Goal: Information Seeking & Learning: Understand process/instructions

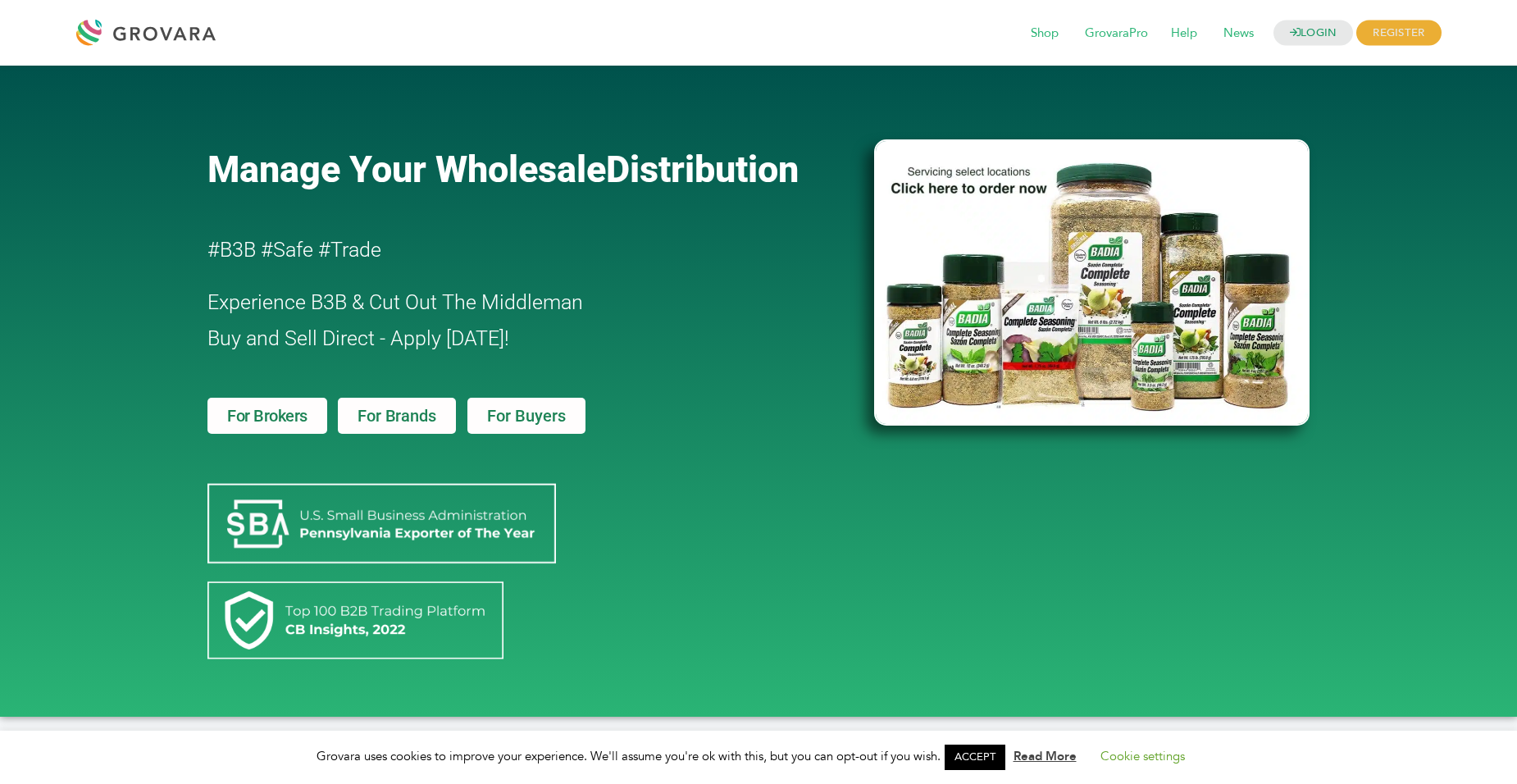
click at [269, 414] on span "For Brokers" at bounding box center [268, 416] width 80 height 17
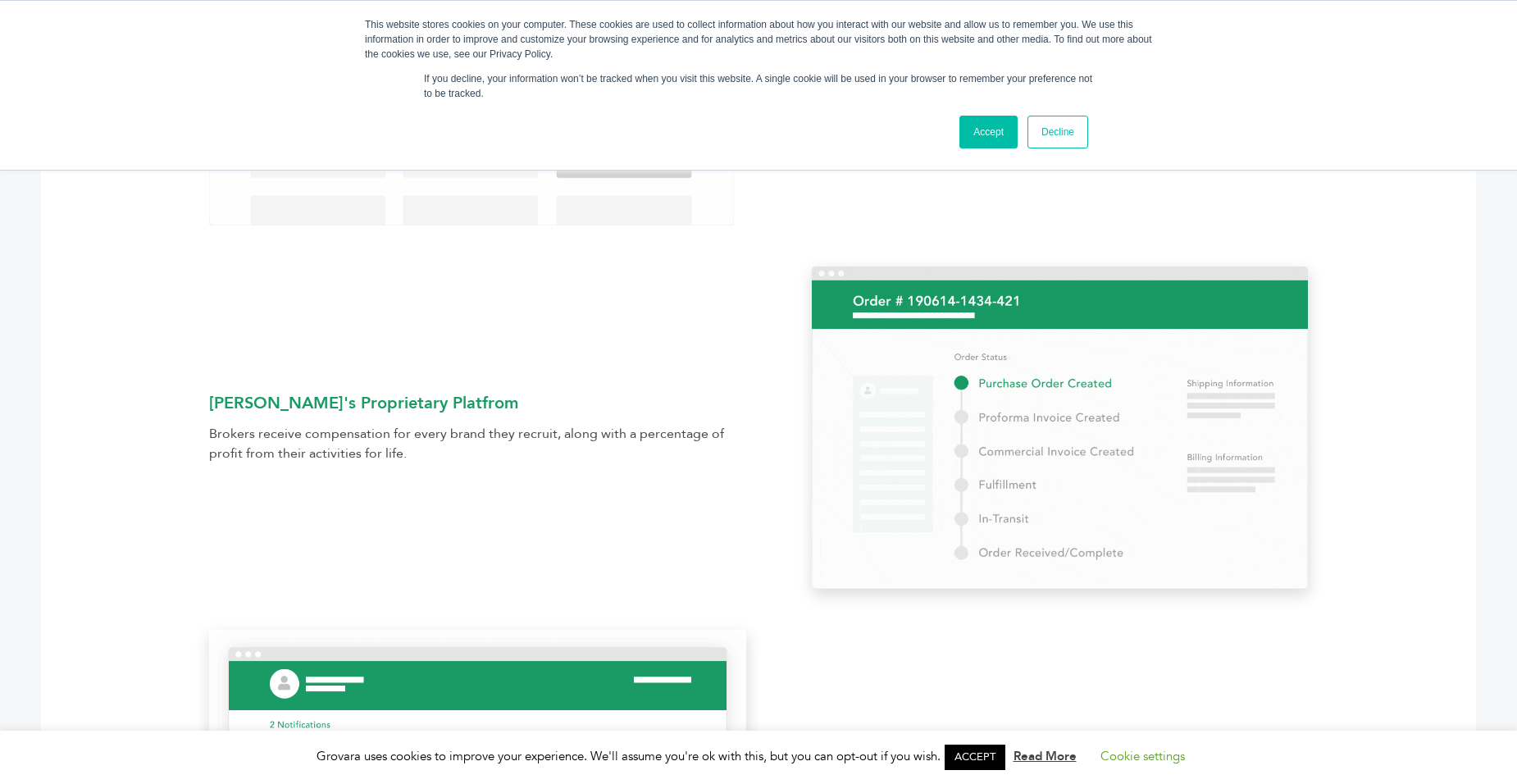
scroll to position [799, 0]
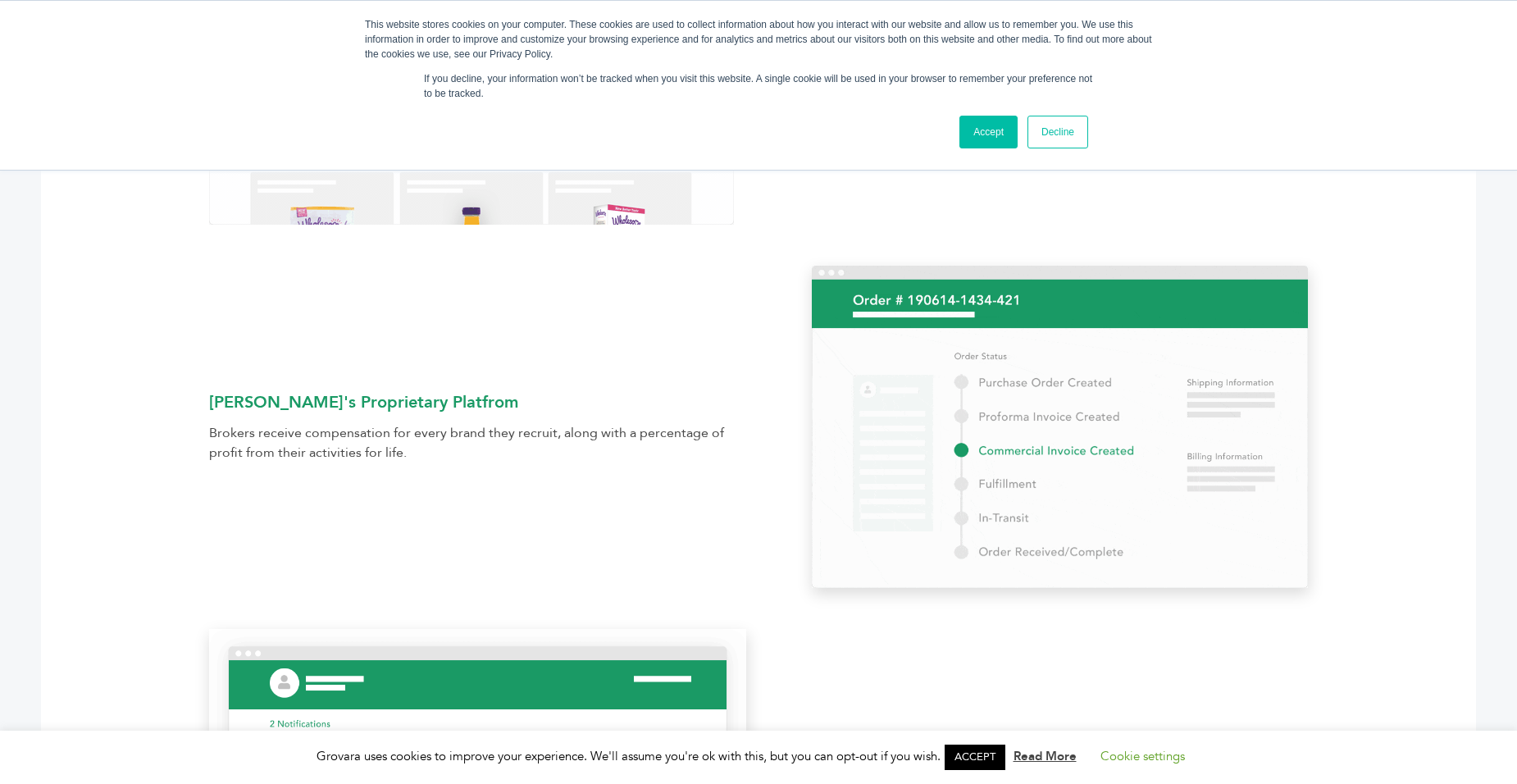
click at [513, 317] on div "Utilize Grovara's Proprietary Platfrom Brokers receive compensation for every b…" at bounding box center [758, 427] width 1149 height 322
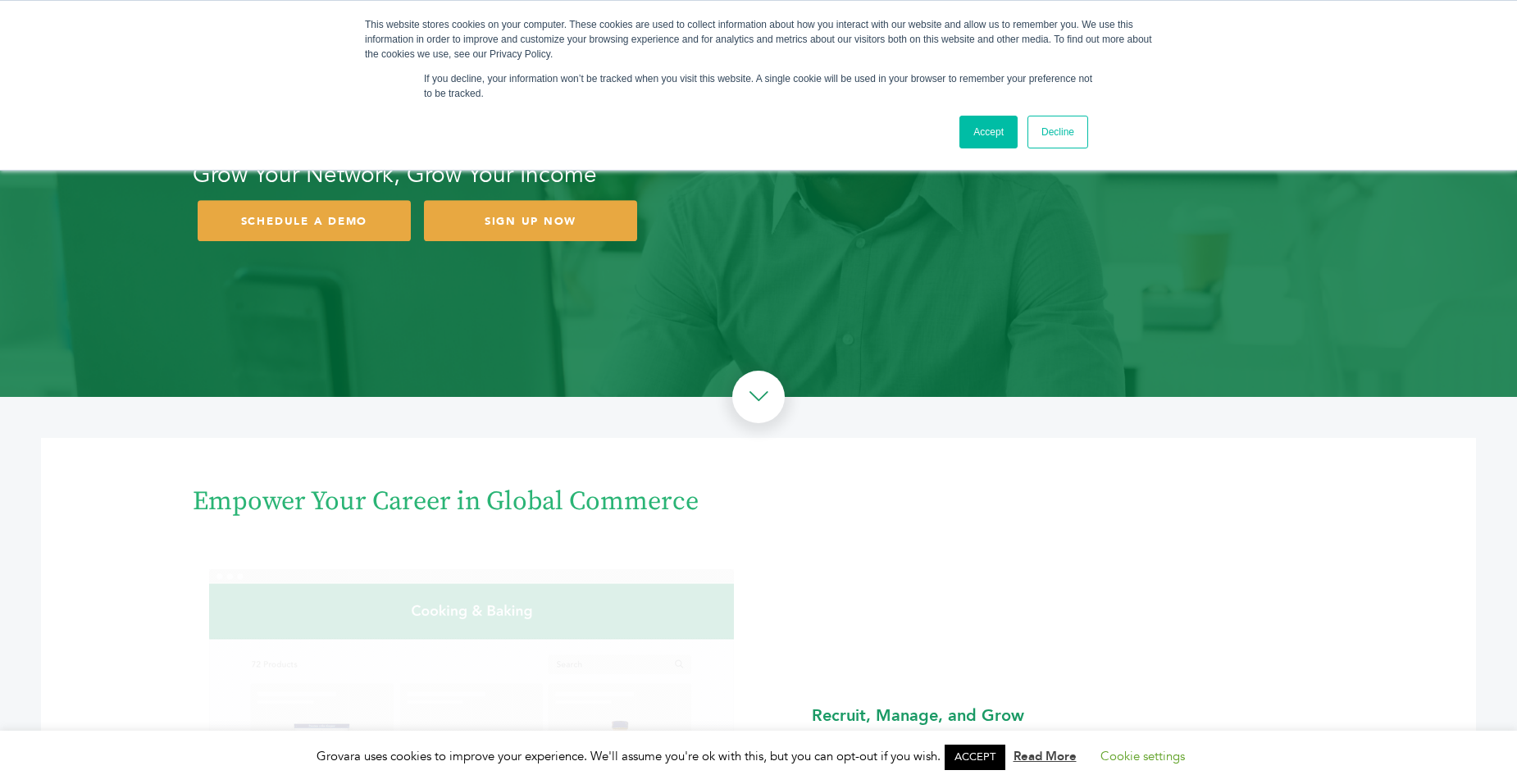
scroll to position [0, 0]
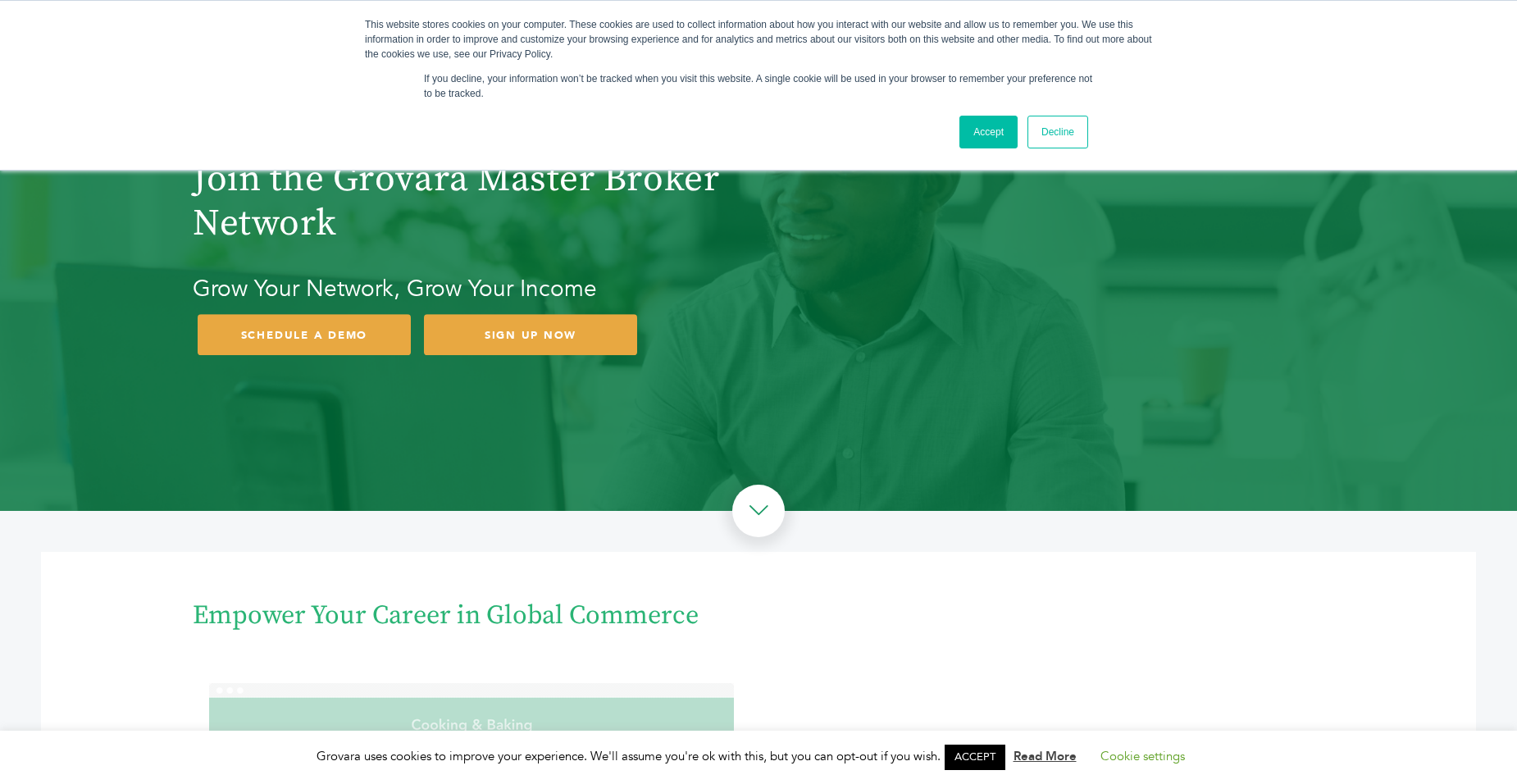
click at [997, 131] on link "Accept" at bounding box center [989, 132] width 58 height 32
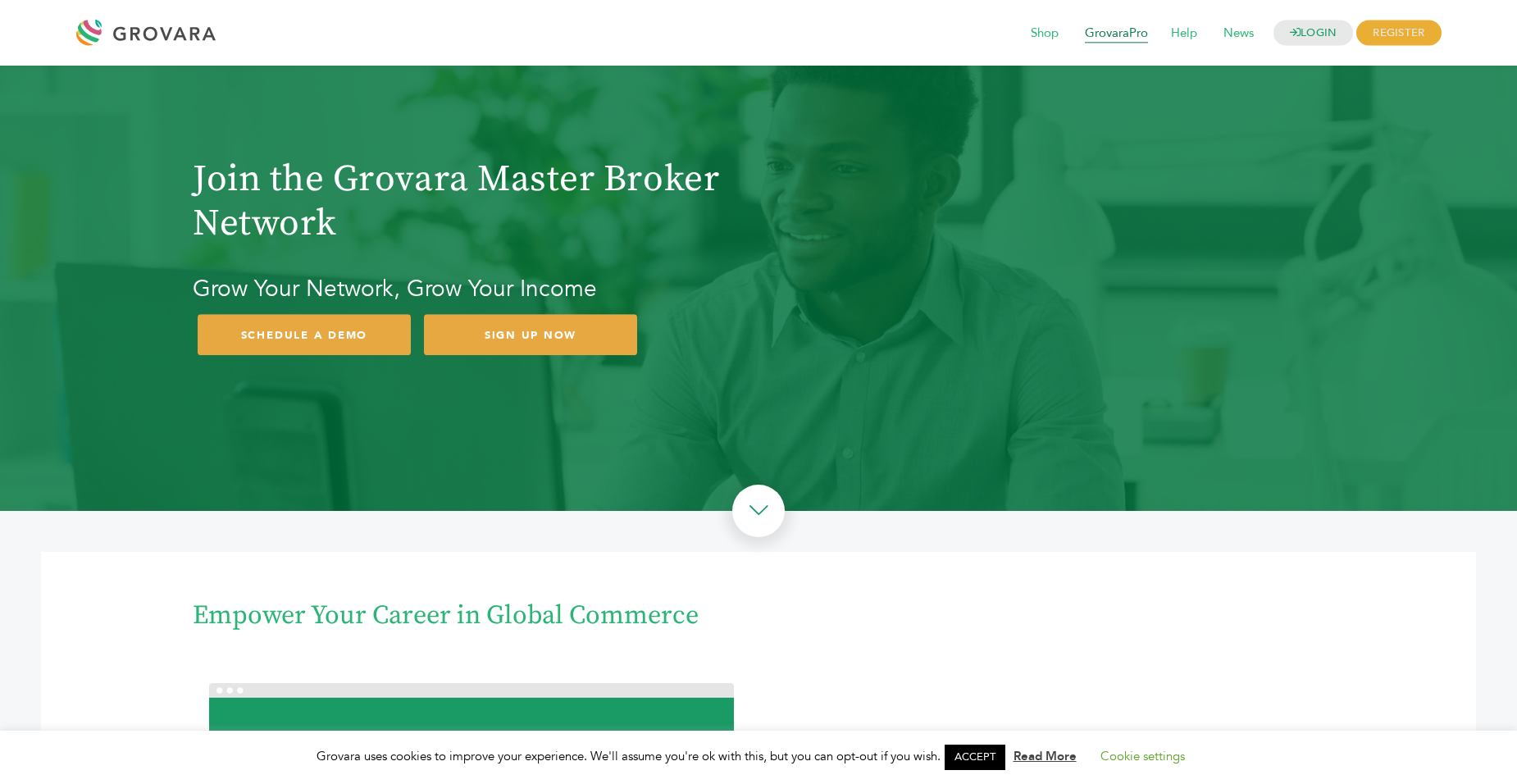
click at [1102, 30] on span "GrovaraPro" at bounding box center [1116, 33] width 86 height 31
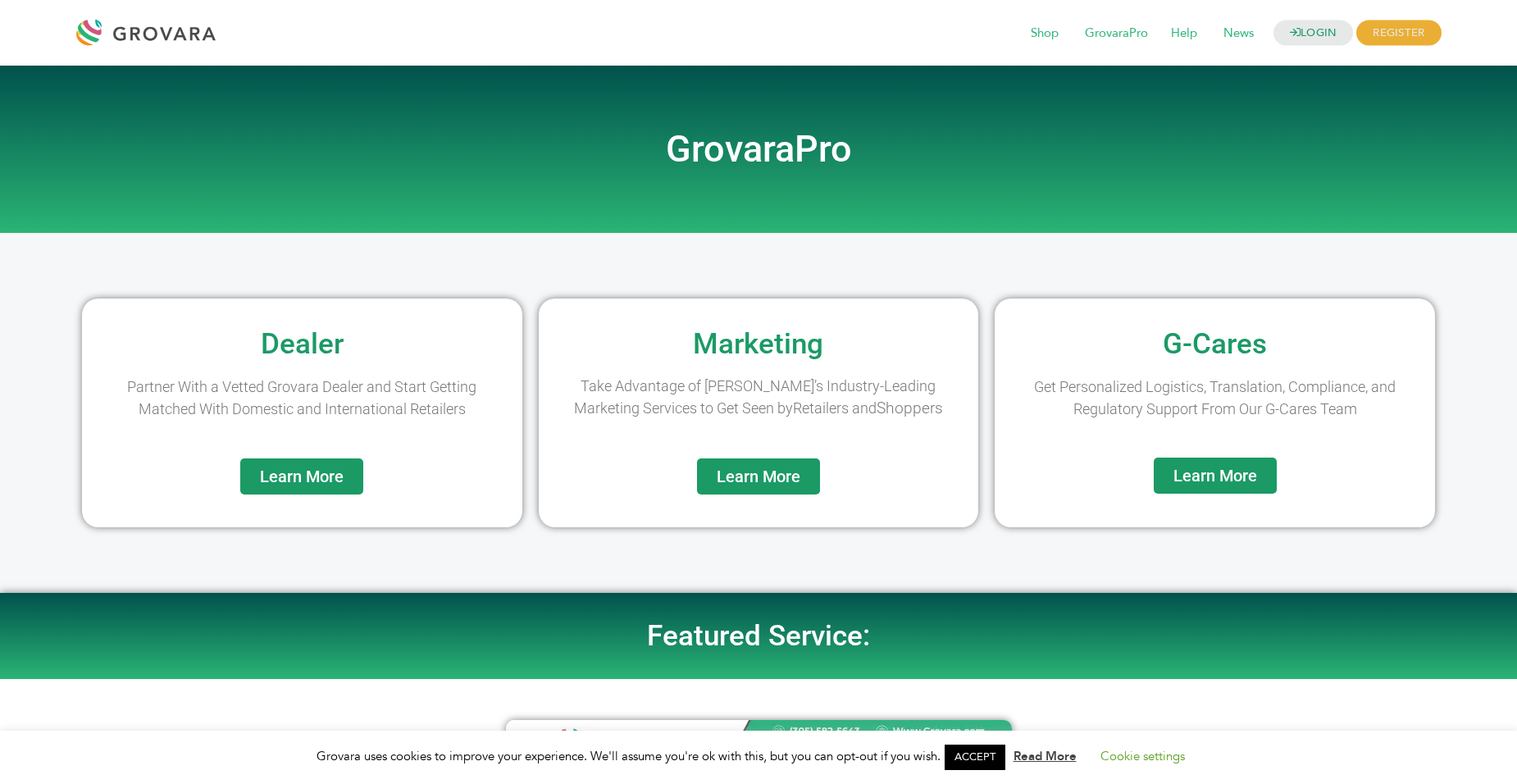
click at [762, 487] on link "Learn More" at bounding box center [758, 476] width 123 height 36
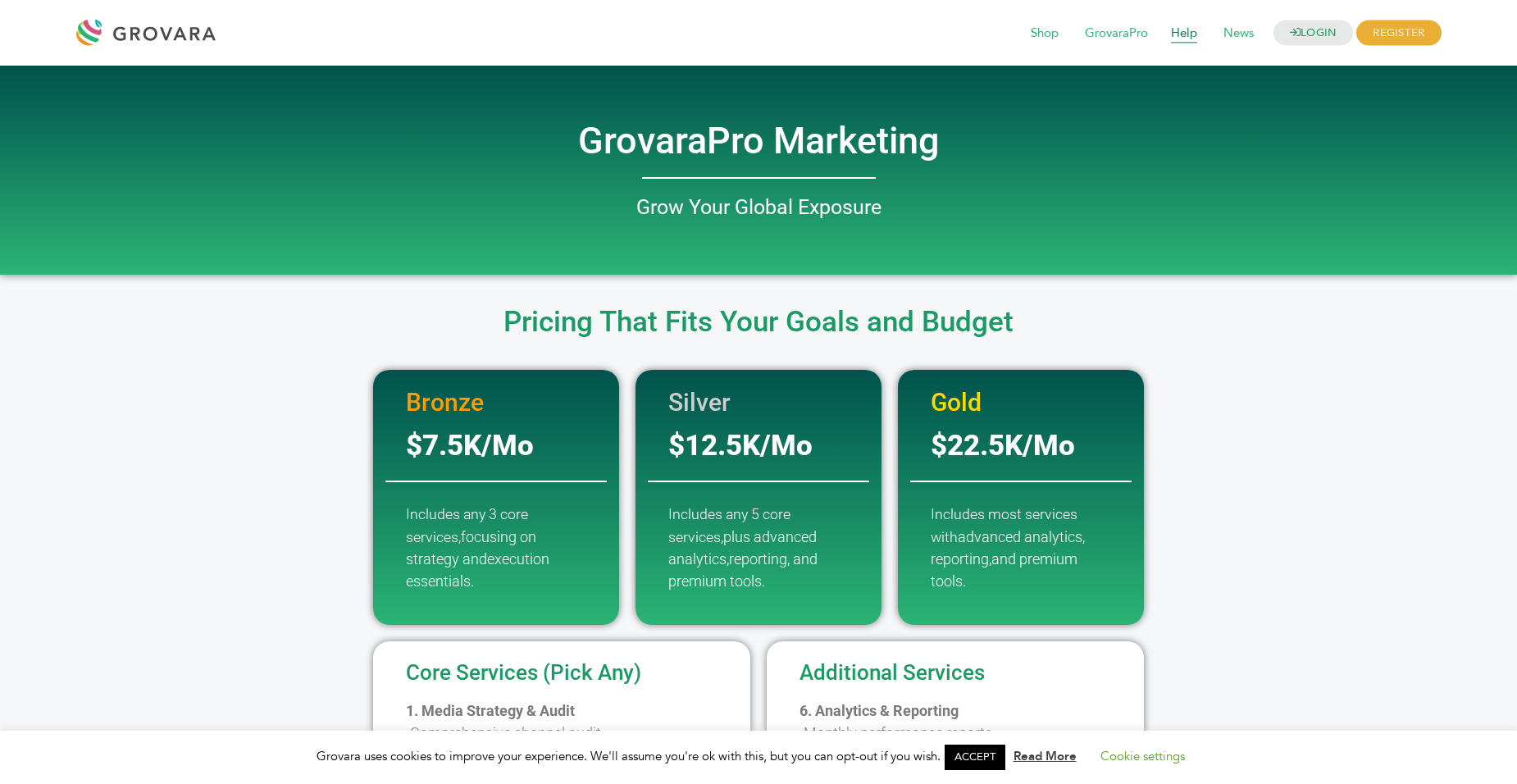
click at [1184, 30] on span "Help" at bounding box center [1184, 33] width 49 height 31
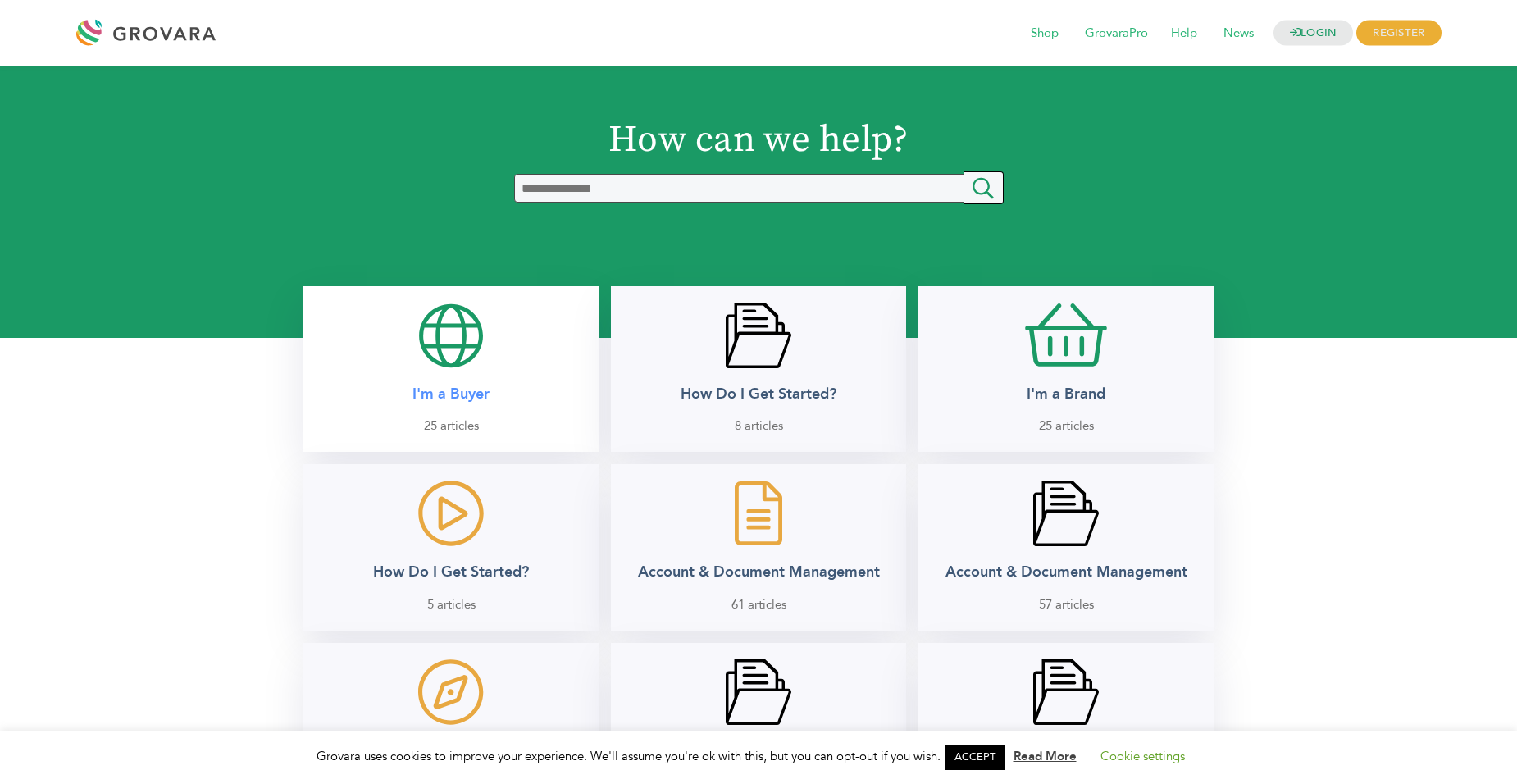
click at [451, 395] on h2 "I'm a Buyer" at bounding box center [451, 394] width 78 height 19
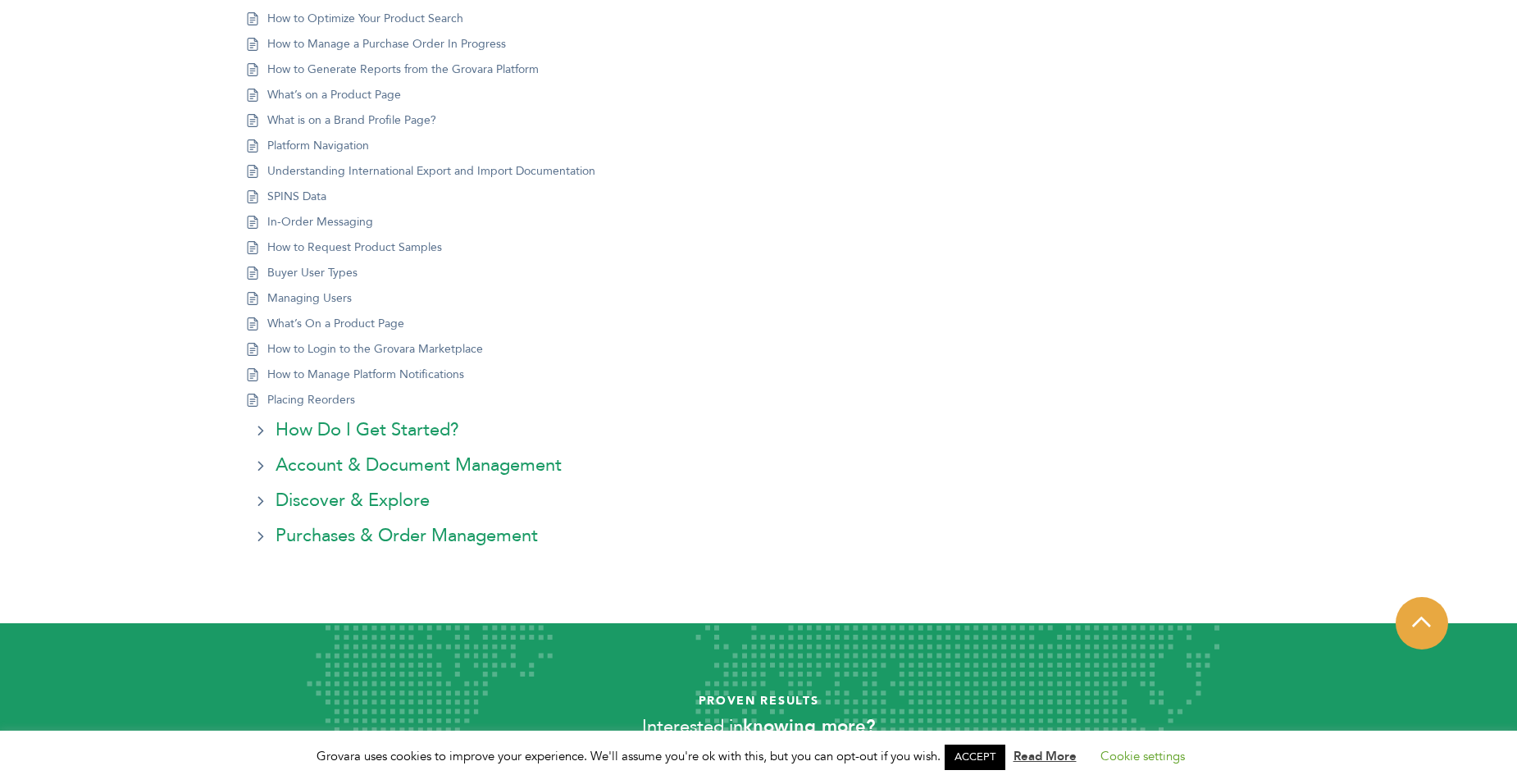
scroll to position [636, 0]
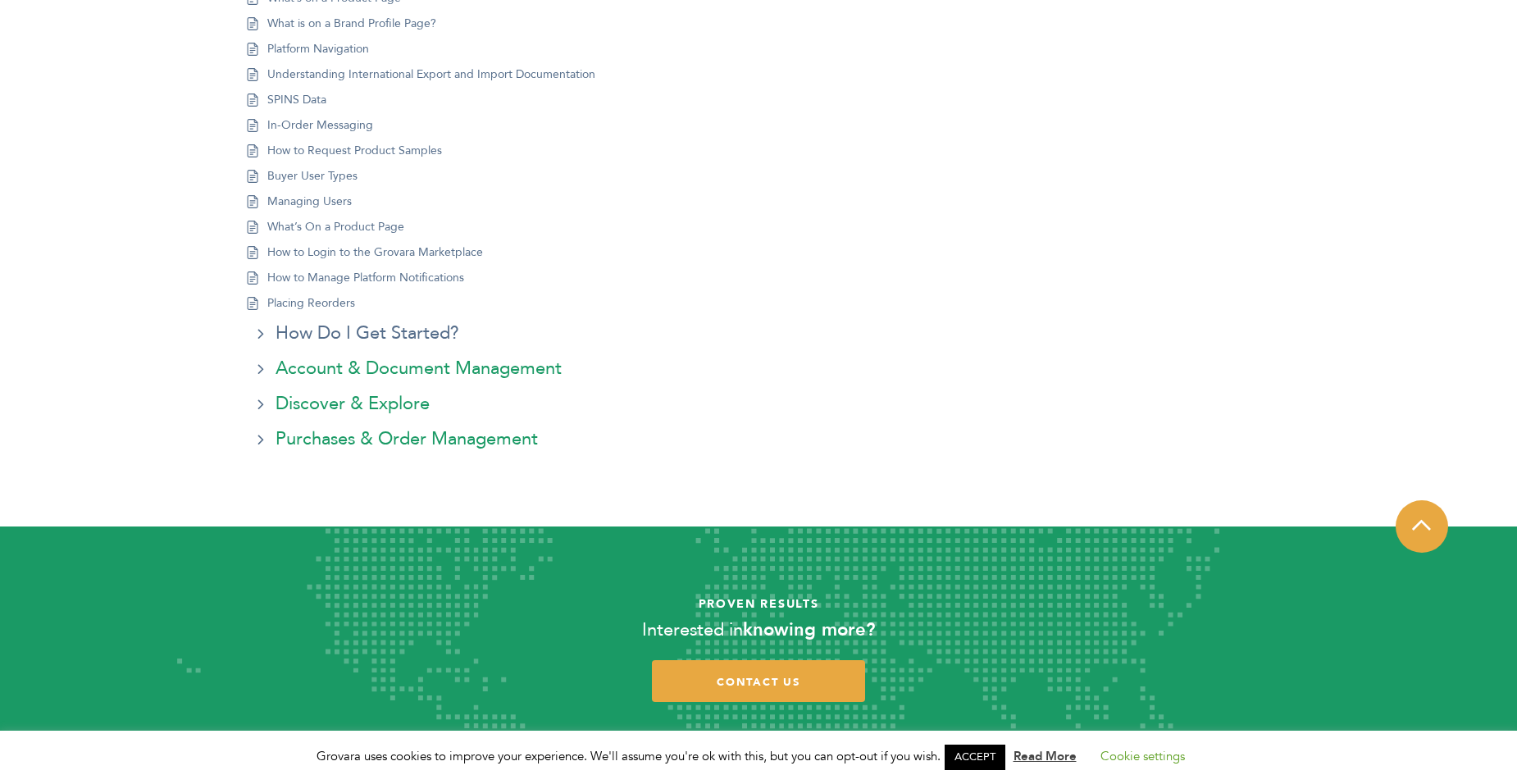
click at [397, 330] on link "How Do I Get Started?" at bounding box center [368, 333] width 183 height 27
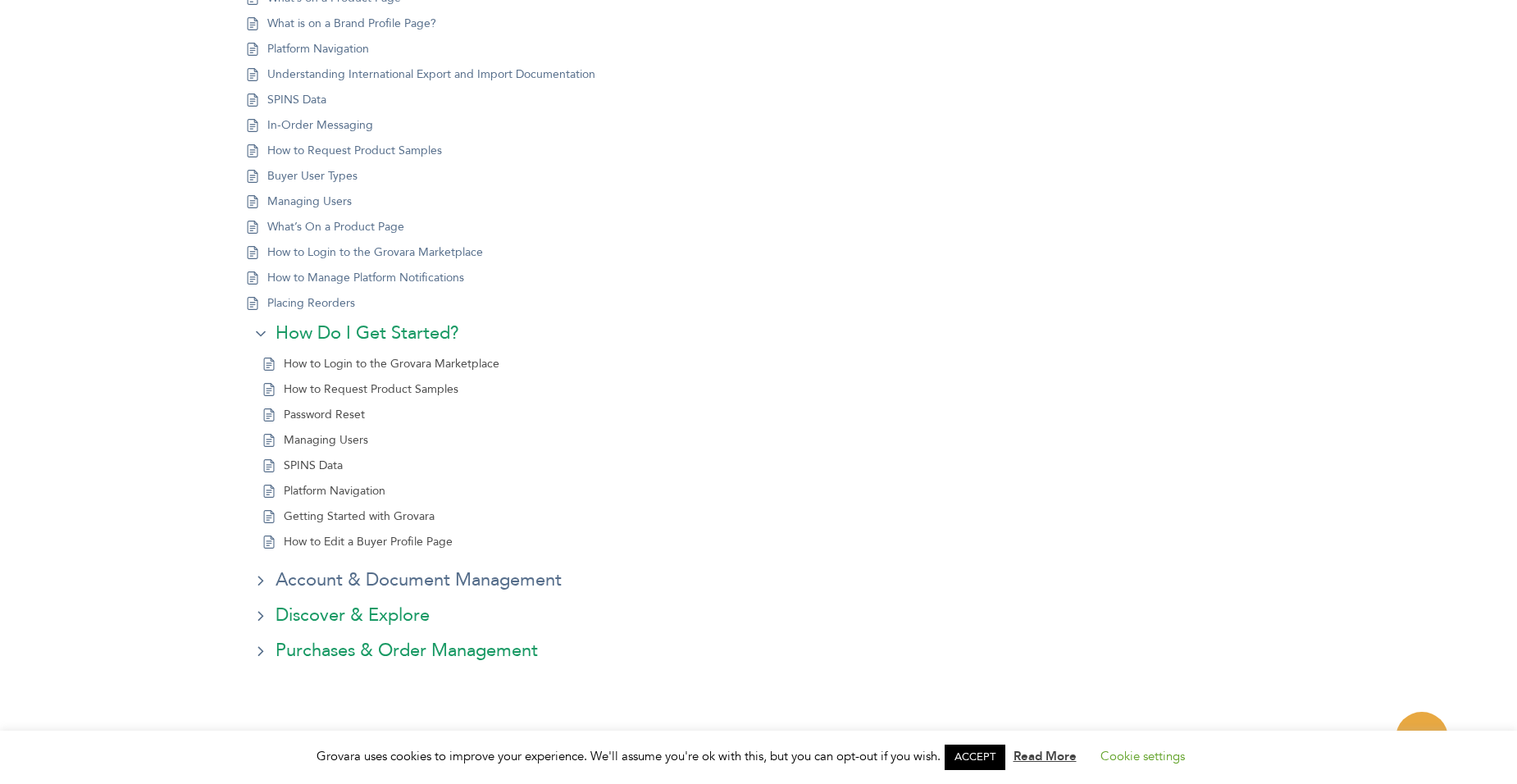
click at [393, 575] on link "Account & Document Management" at bounding box center [418, 580] width 286 height 27
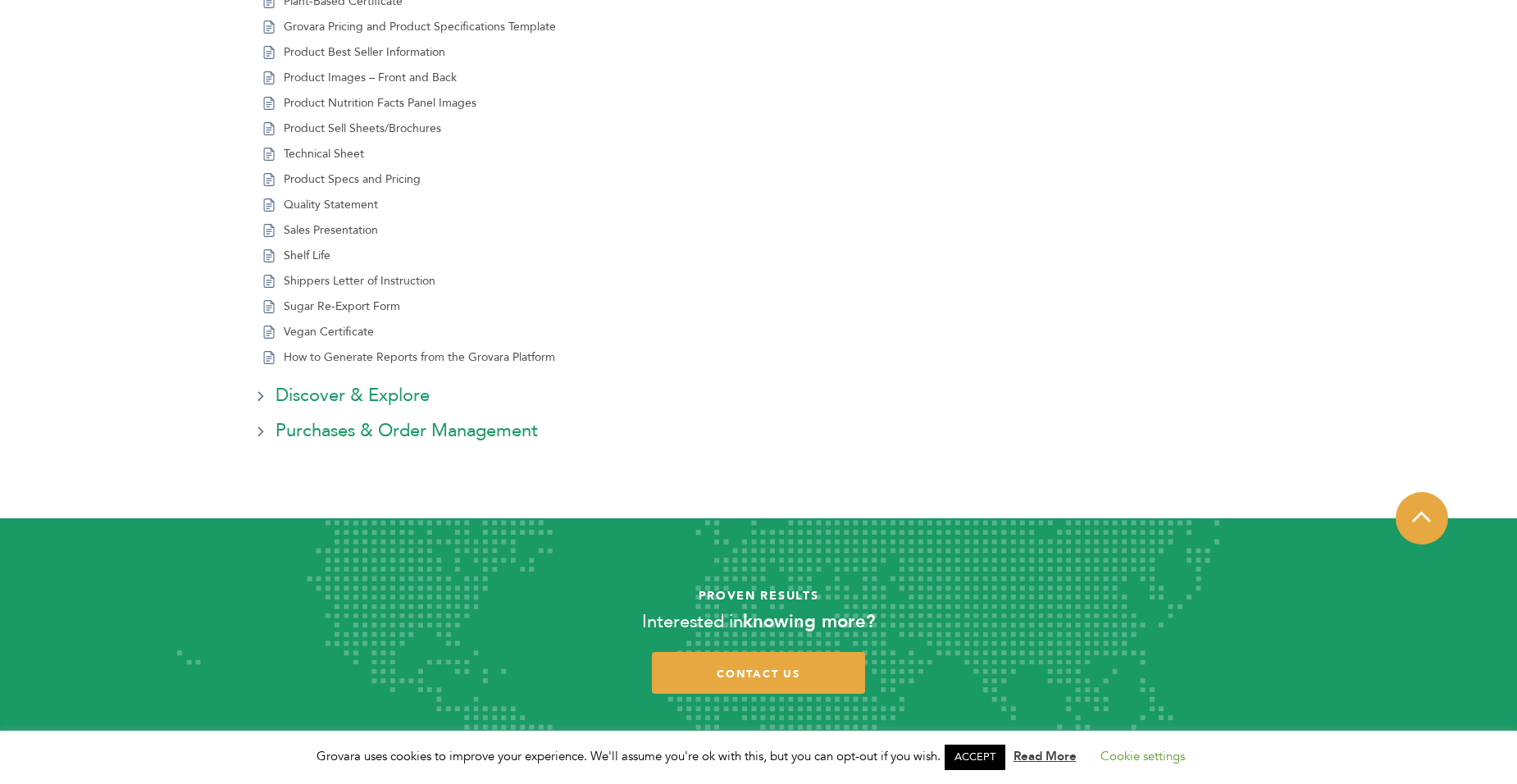
scroll to position [2398, 0]
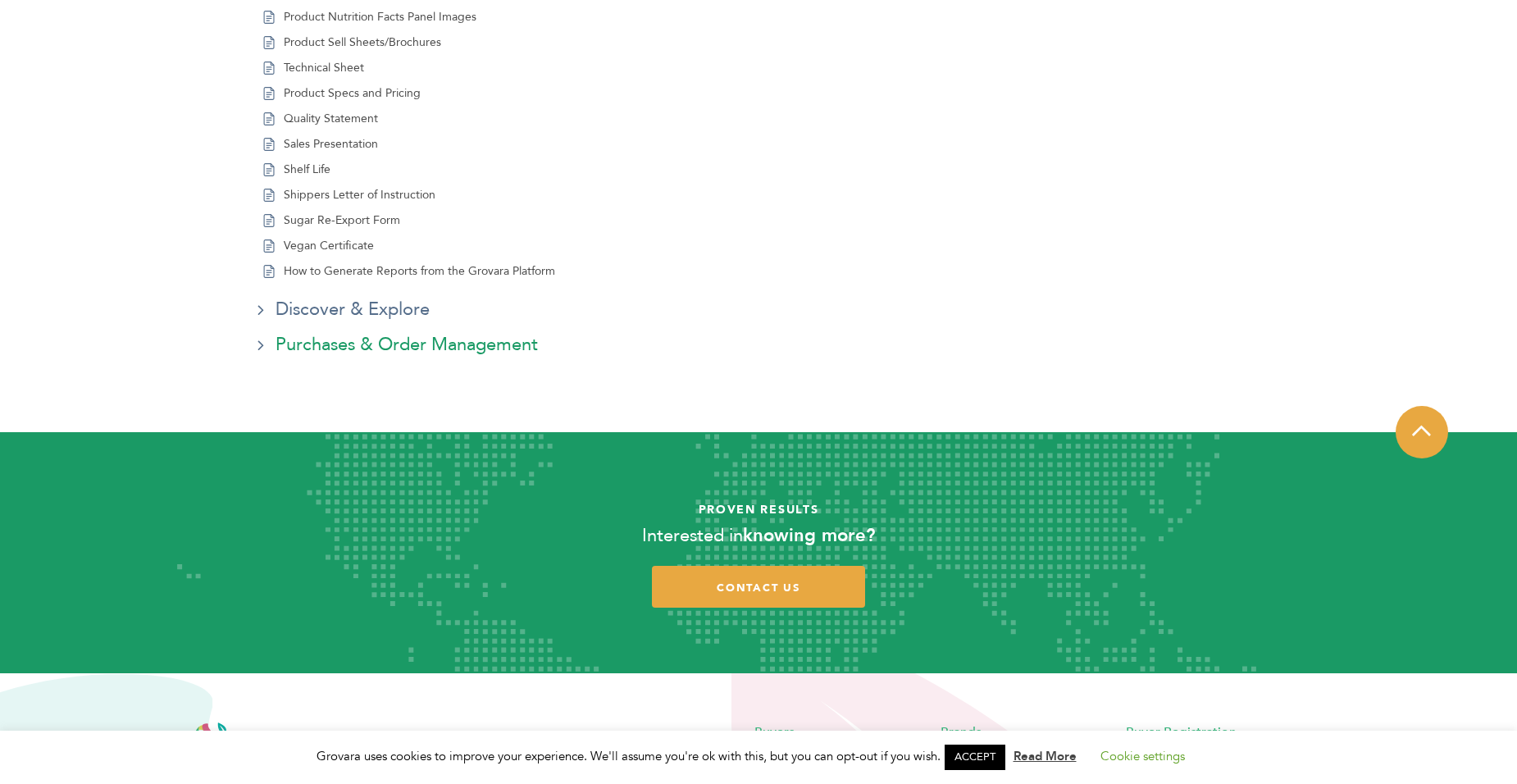
click at [418, 311] on link "Discover & Explore" at bounding box center [353, 309] width 154 height 27
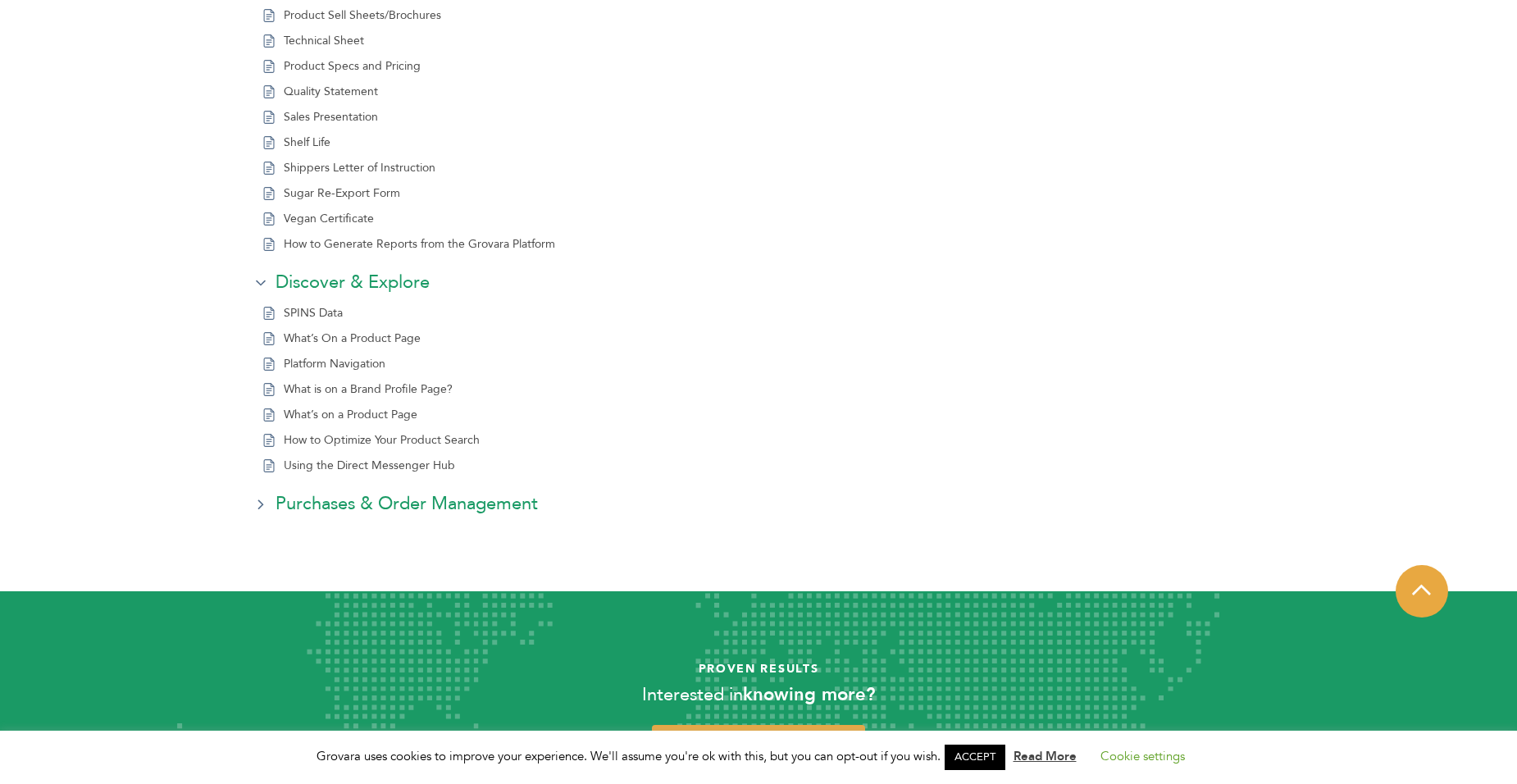
scroll to position [2500, 0]
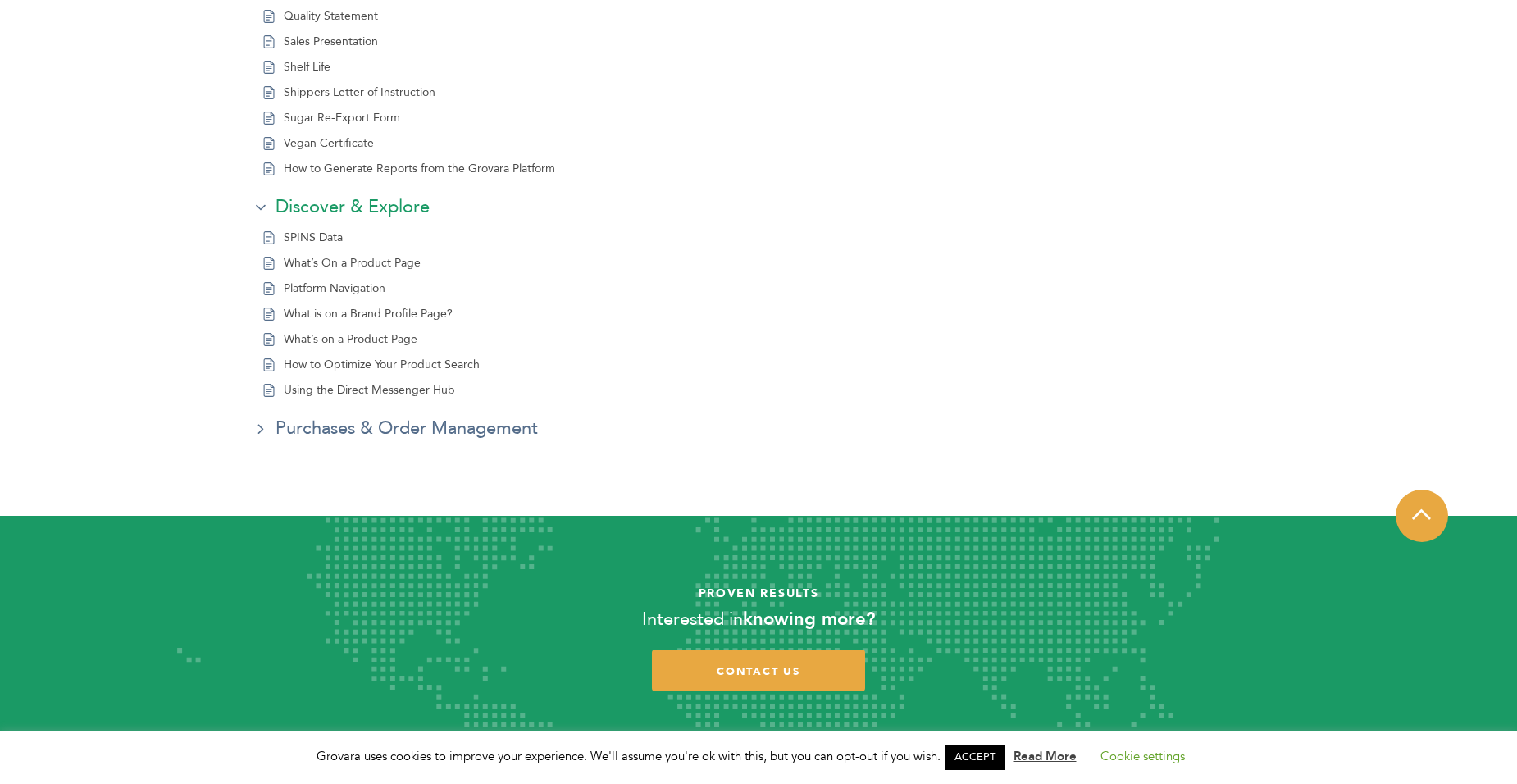
click at [333, 427] on link "Purchases & Order Management" at bounding box center [407, 428] width 263 height 27
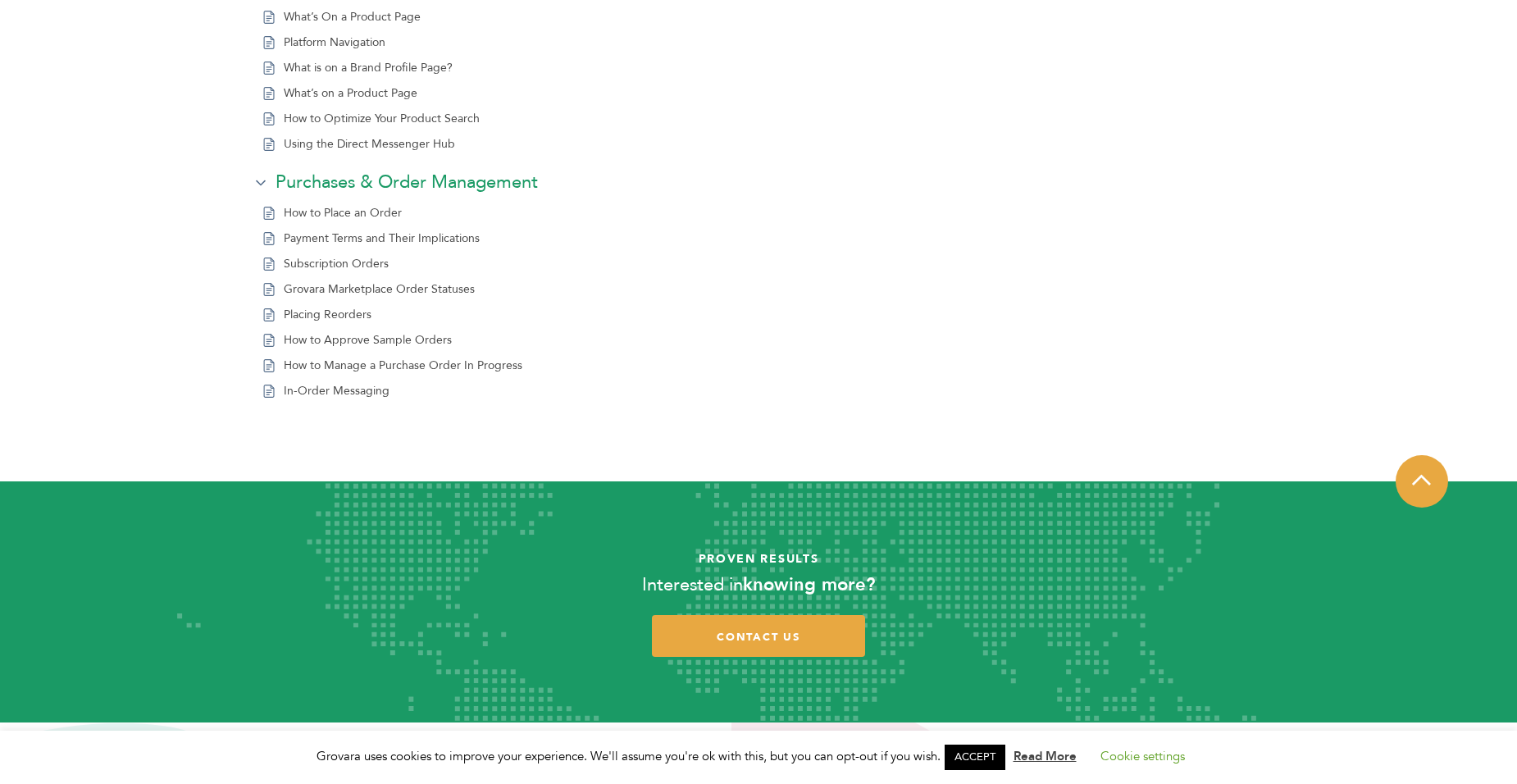
scroll to position [2767, 0]
